Goal: Task Accomplishment & Management: Manage account settings

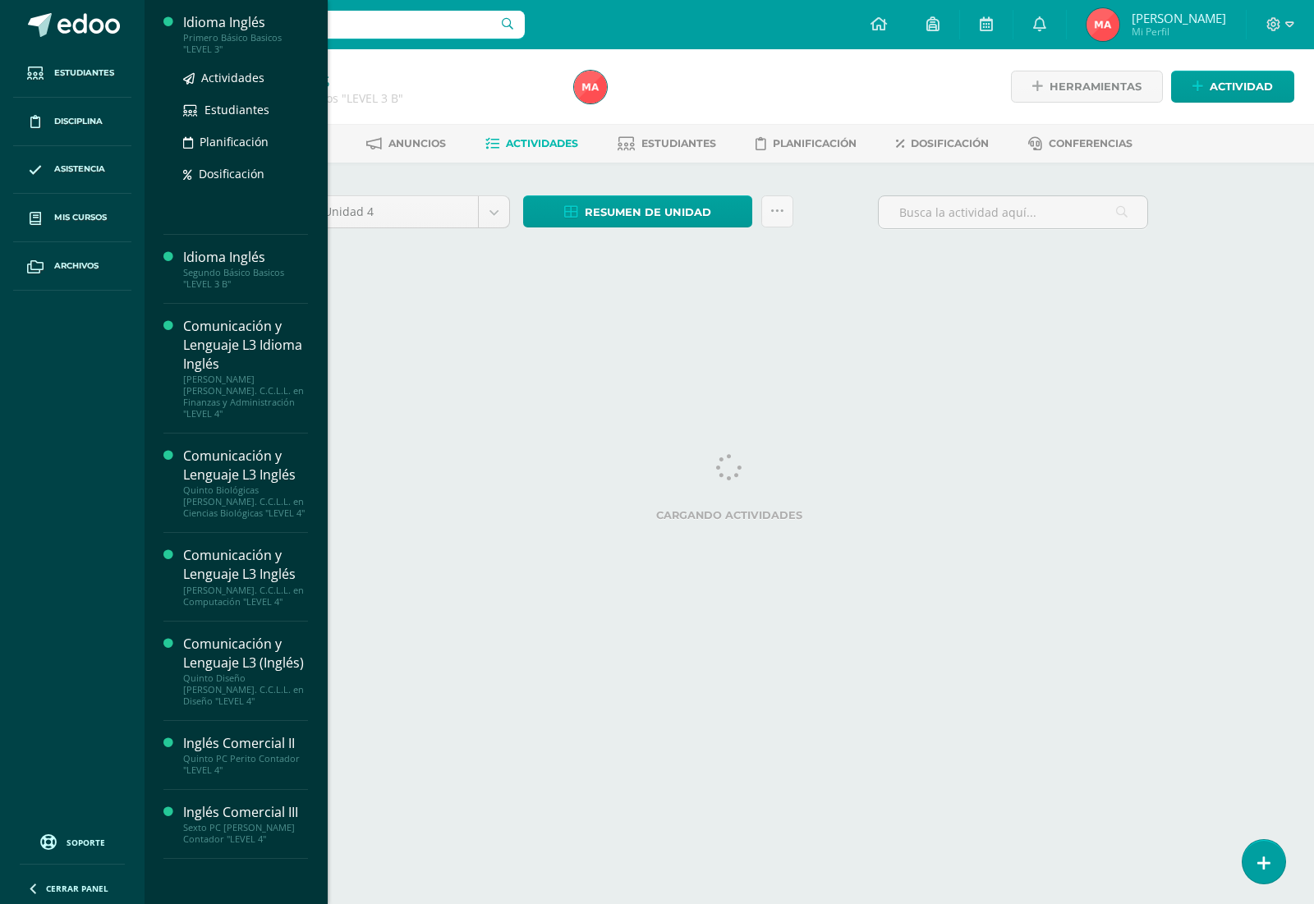
click at [261, 23] on div "Idioma Inglés" at bounding box center [245, 22] width 125 height 19
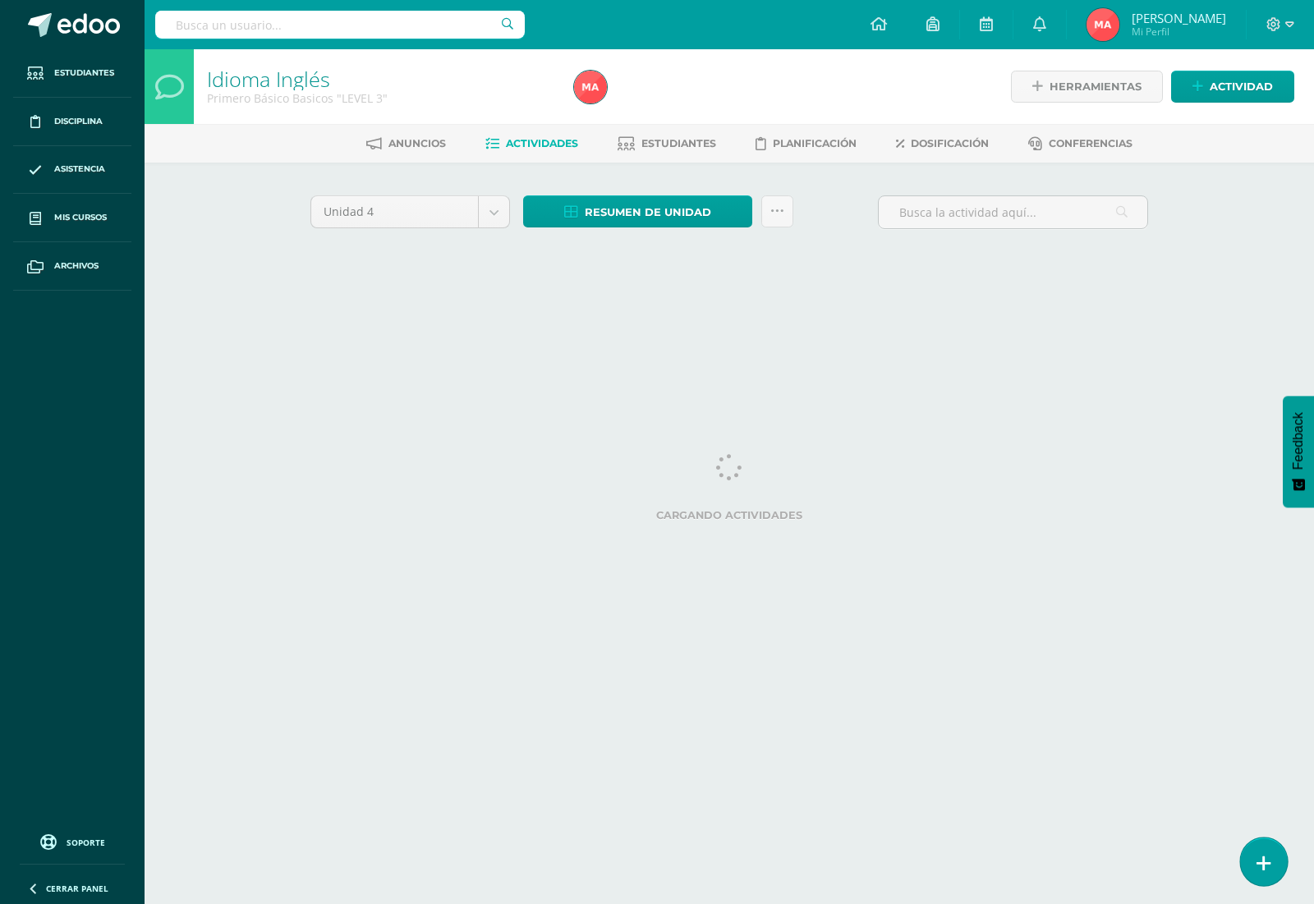
click at [1279, 863] on link at bounding box center [1263, 862] width 47 height 48
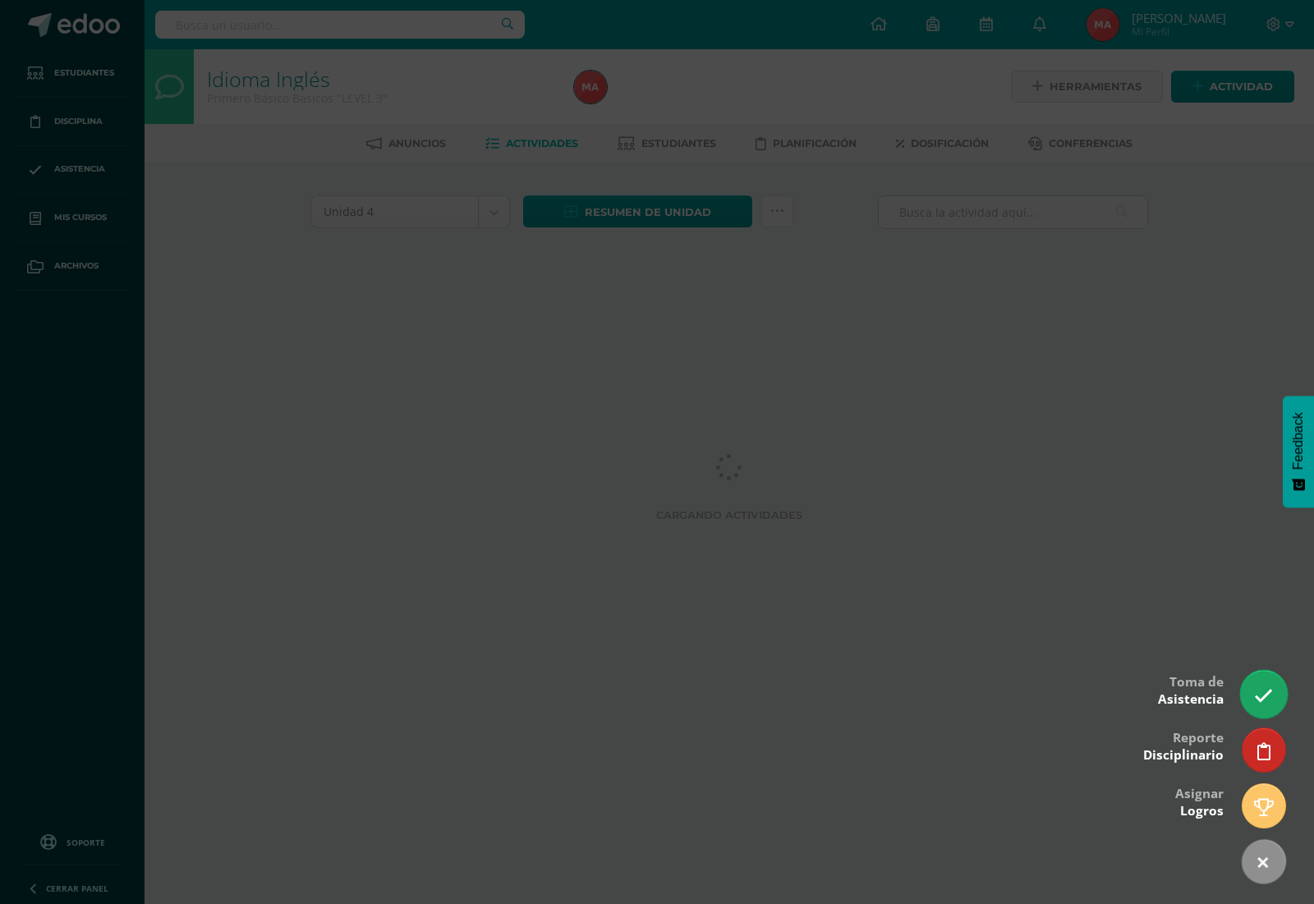
click at [1274, 698] on link at bounding box center [1263, 694] width 47 height 48
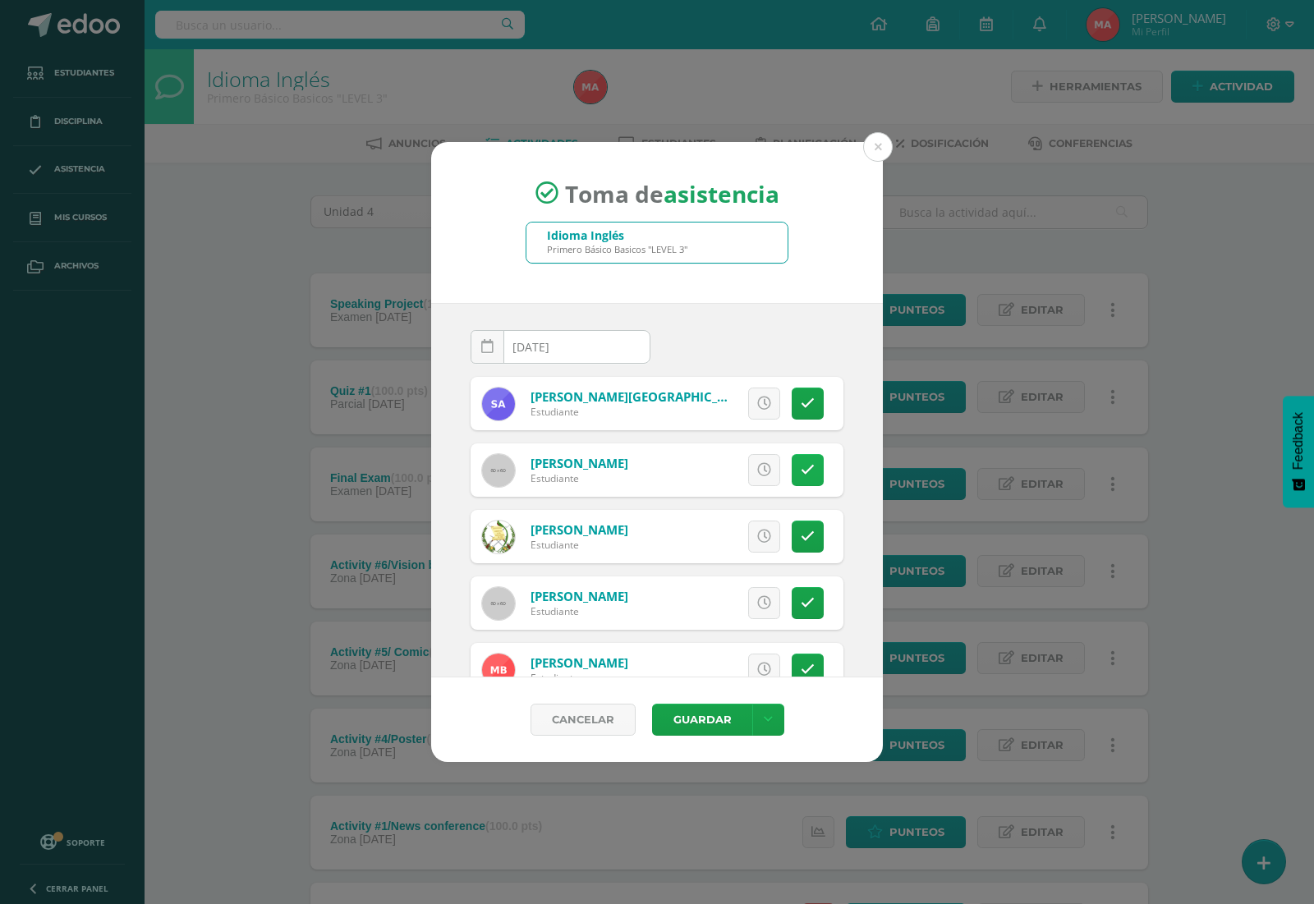
click at [801, 471] on icon at bounding box center [808, 470] width 14 height 14
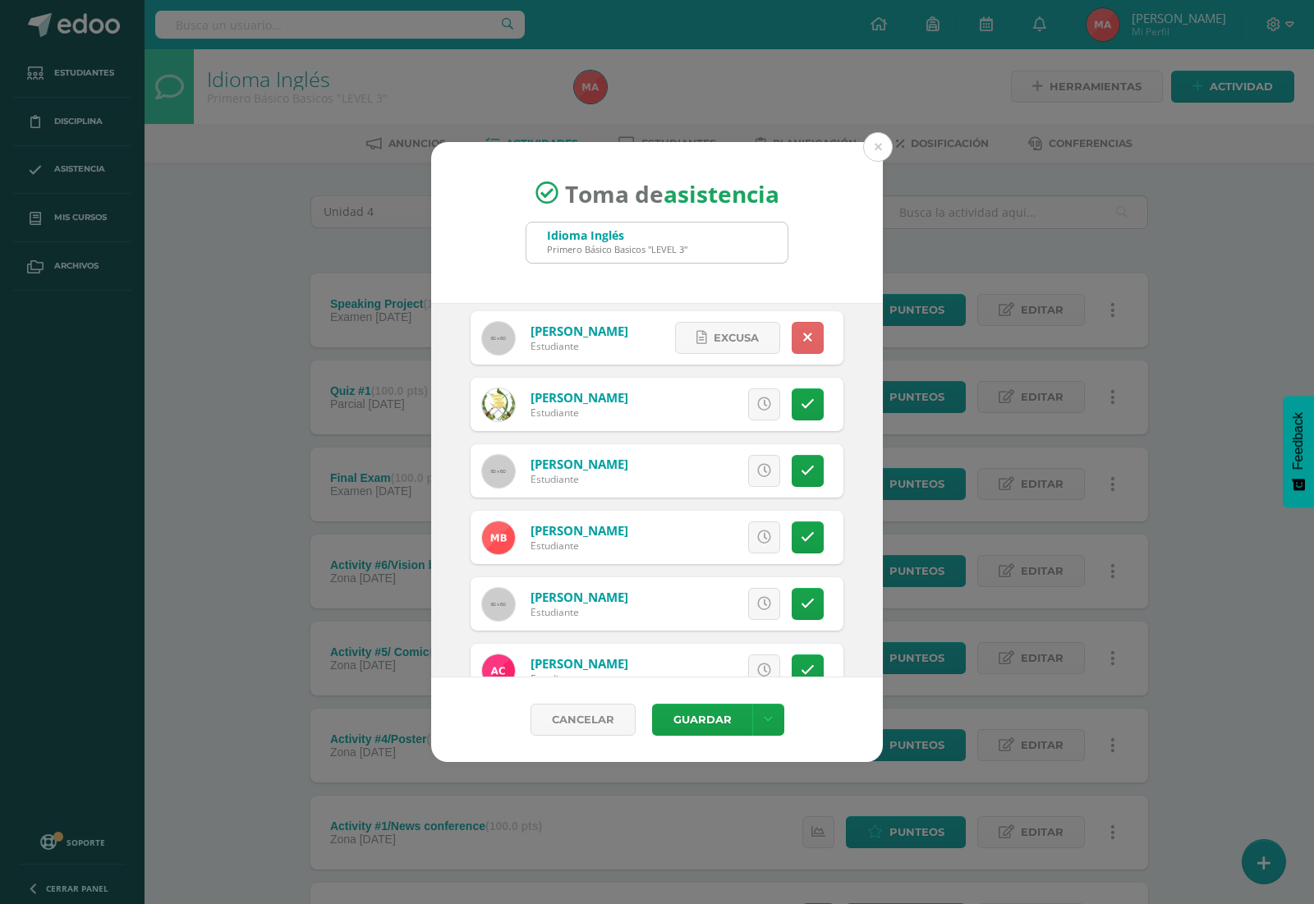
scroll to position [308, 0]
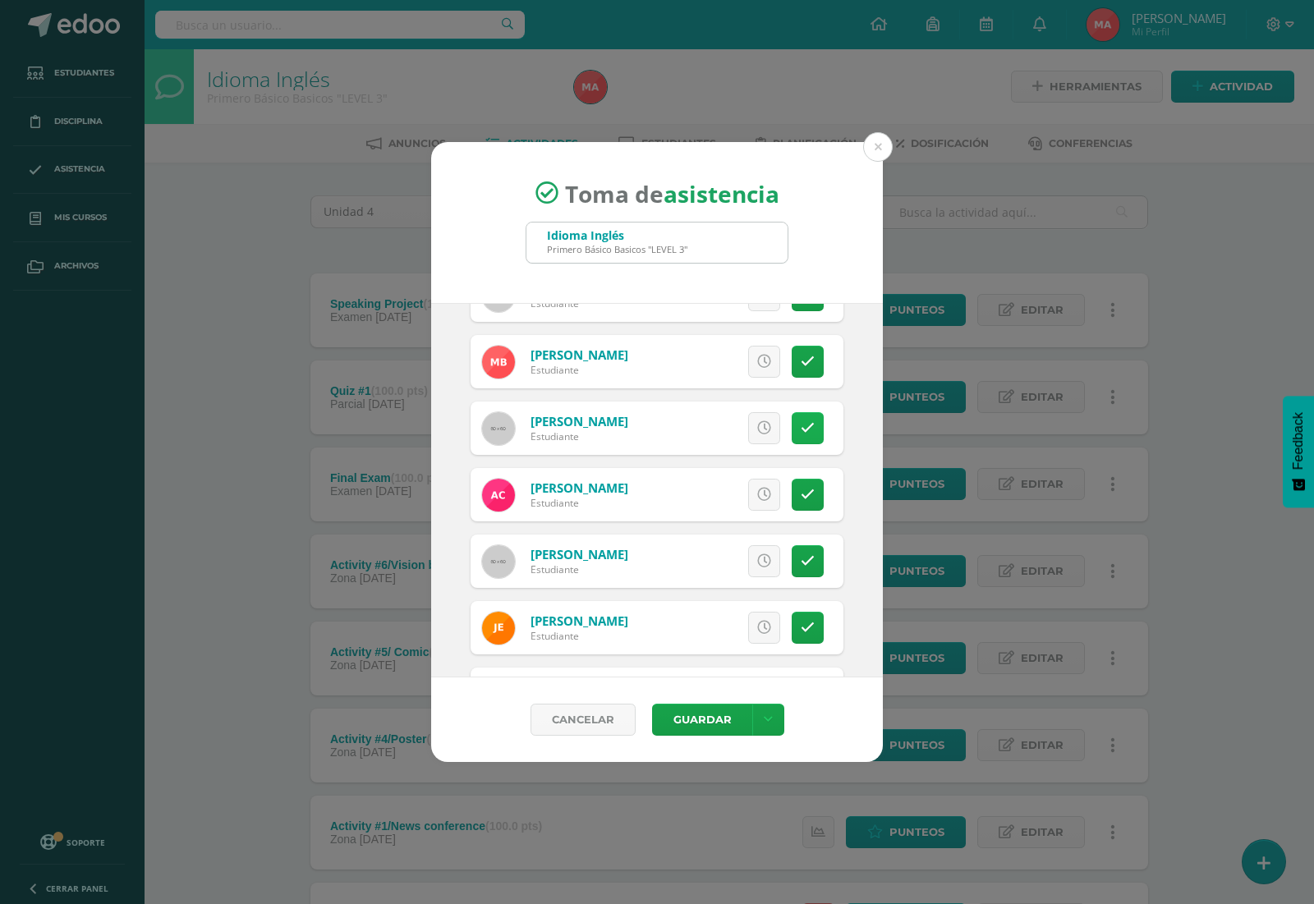
click at [792, 416] on link at bounding box center [808, 428] width 32 height 32
drag, startPoint x: 784, startPoint y: 357, endPoint x: 811, endPoint y: 466, distance: 112.5
click at [801, 356] on icon at bounding box center [808, 362] width 14 height 14
click at [792, 485] on link at bounding box center [808, 495] width 32 height 32
click at [792, 424] on link at bounding box center [808, 428] width 32 height 32
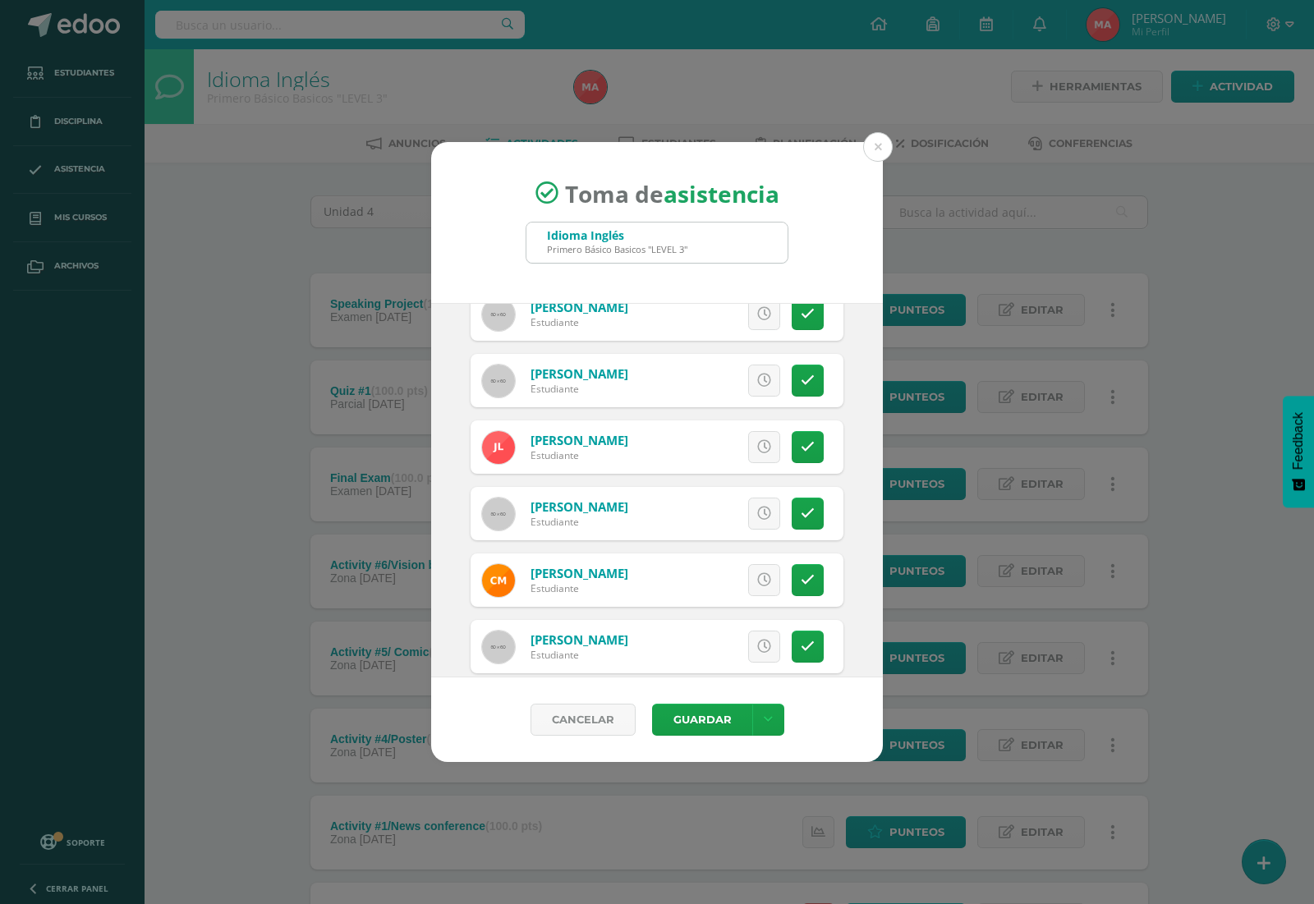
scroll to position [924, 0]
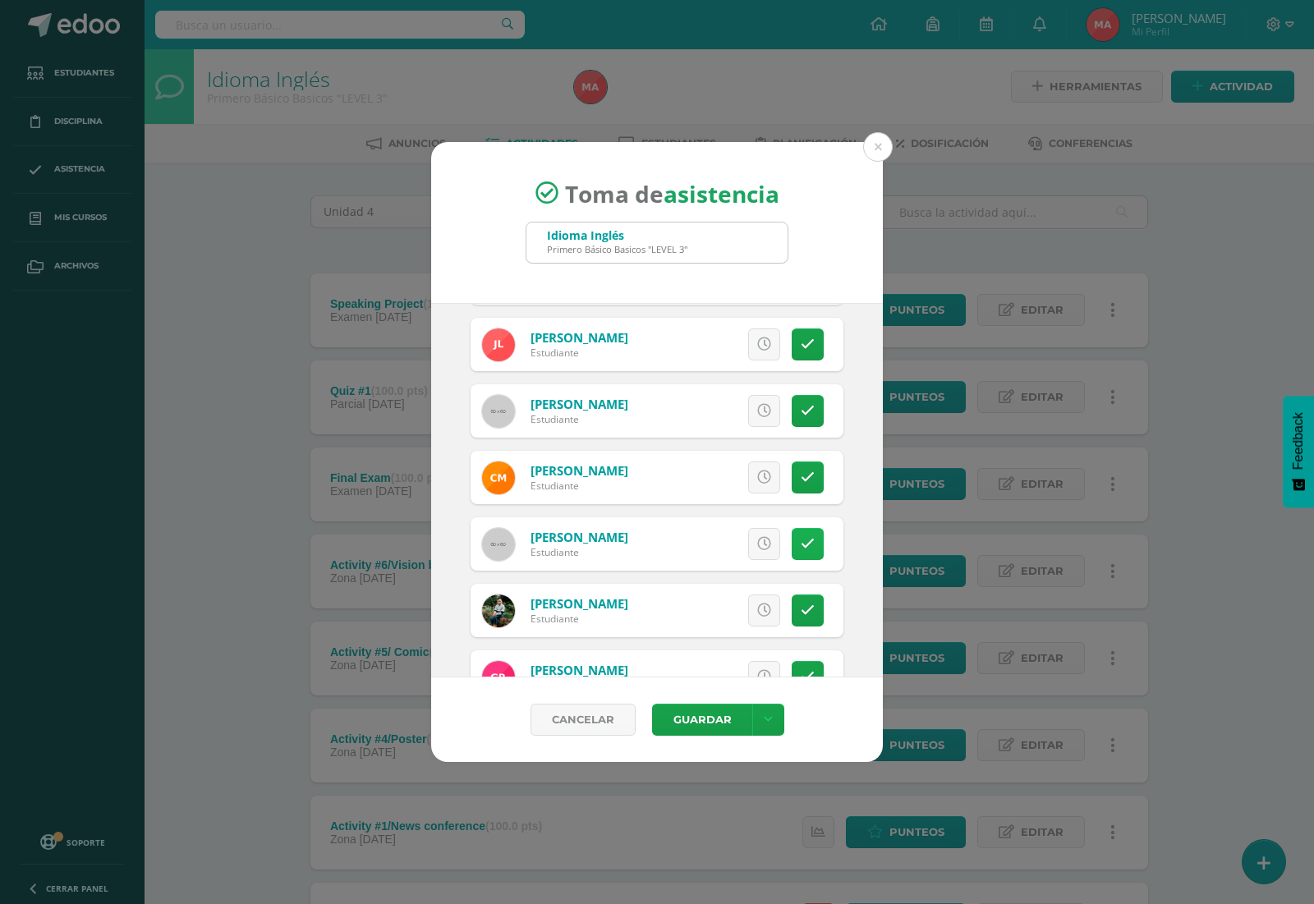
click at [805, 548] on link at bounding box center [808, 544] width 32 height 32
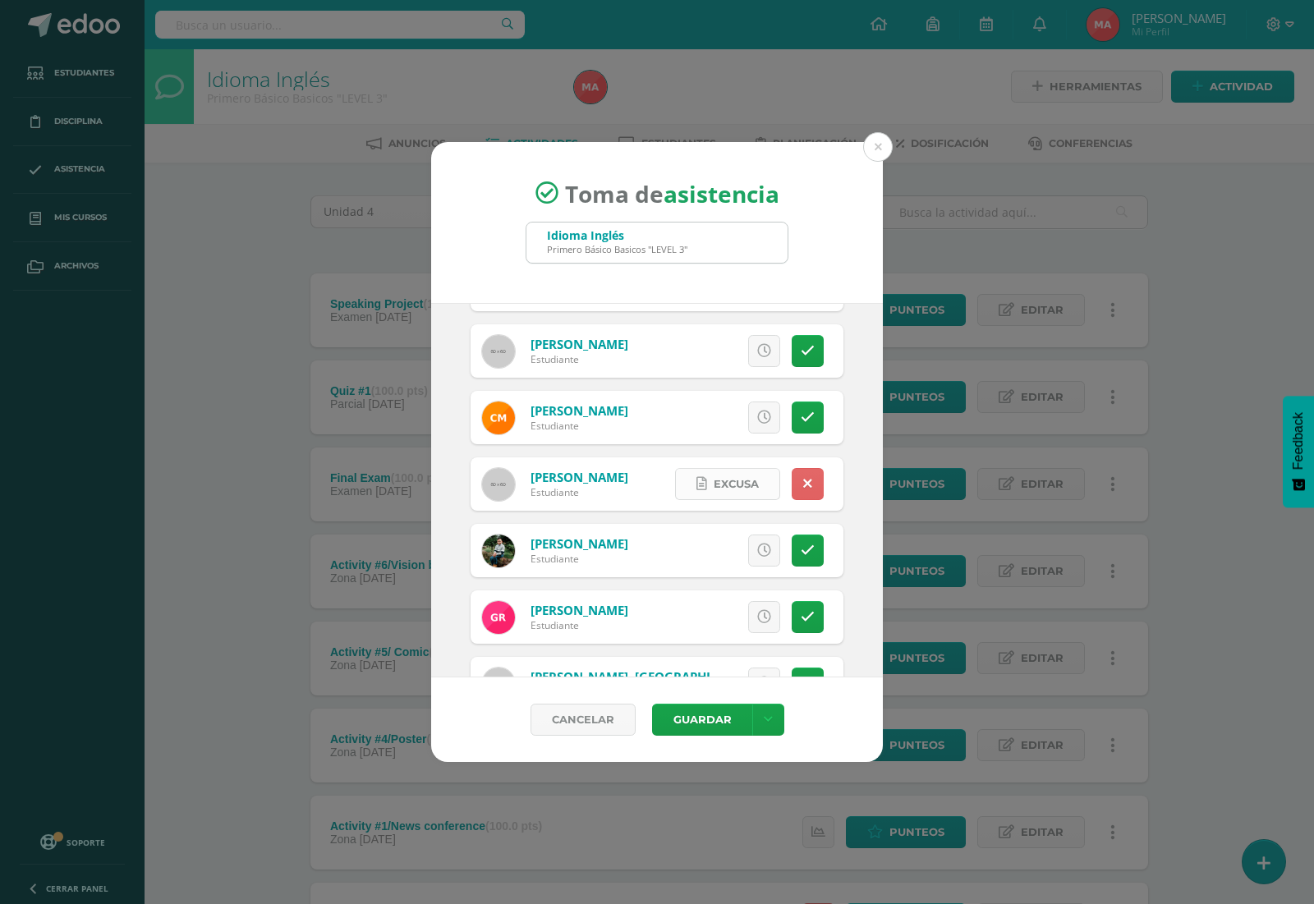
scroll to position [1044, 0]
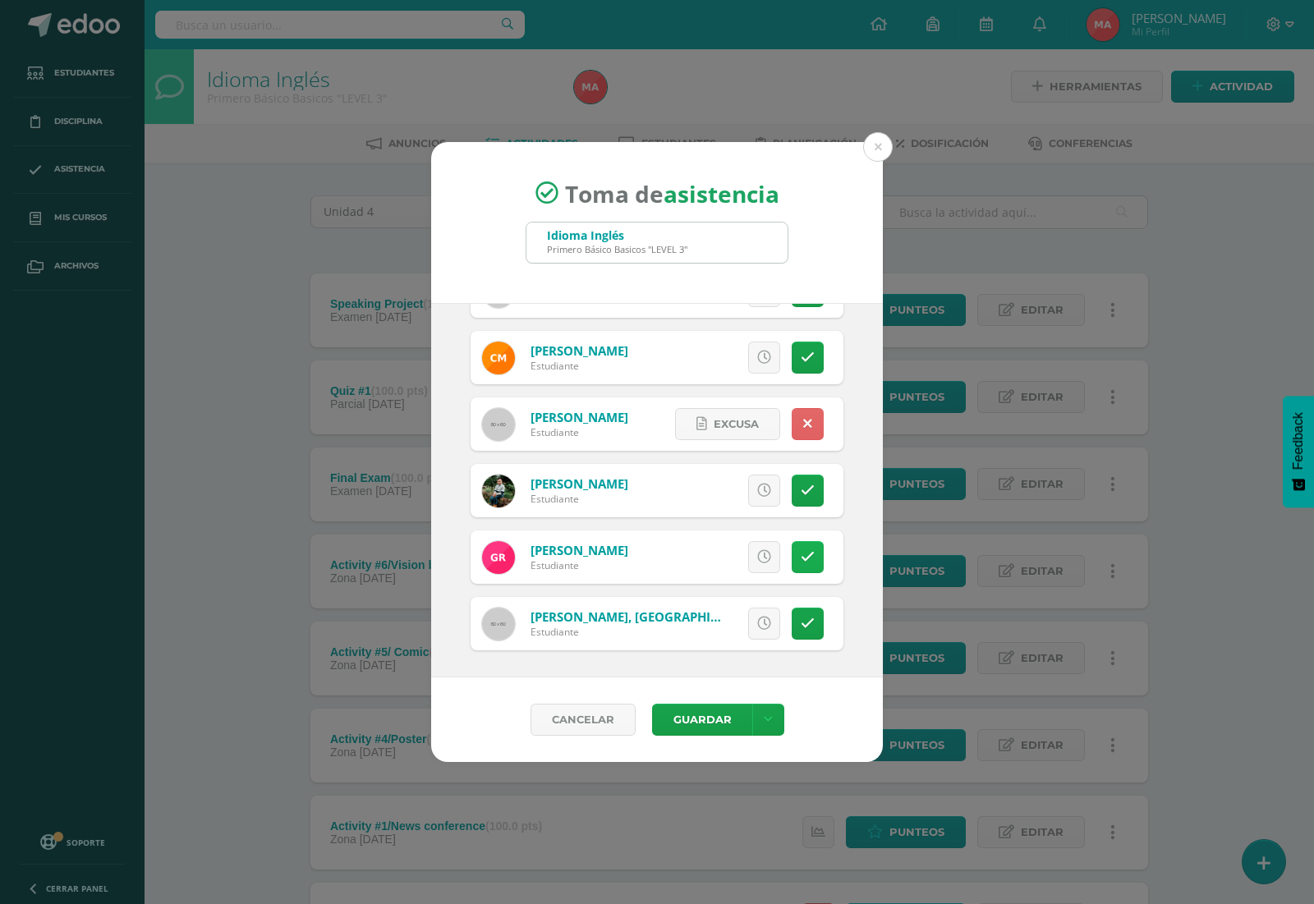
click at [801, 553] on icon at bounding box center [808, 557] width 14 height 14
drag, startPoint x: 703, startPoint y: 708, endPoint x: 704, endPoint y: 692, distance: 16.4
click at [703, 707] on button "Guardar" at bounding box center [702, 720] width 100 height 32
